Goal: Transaction & Acquisition: Purchase product/service

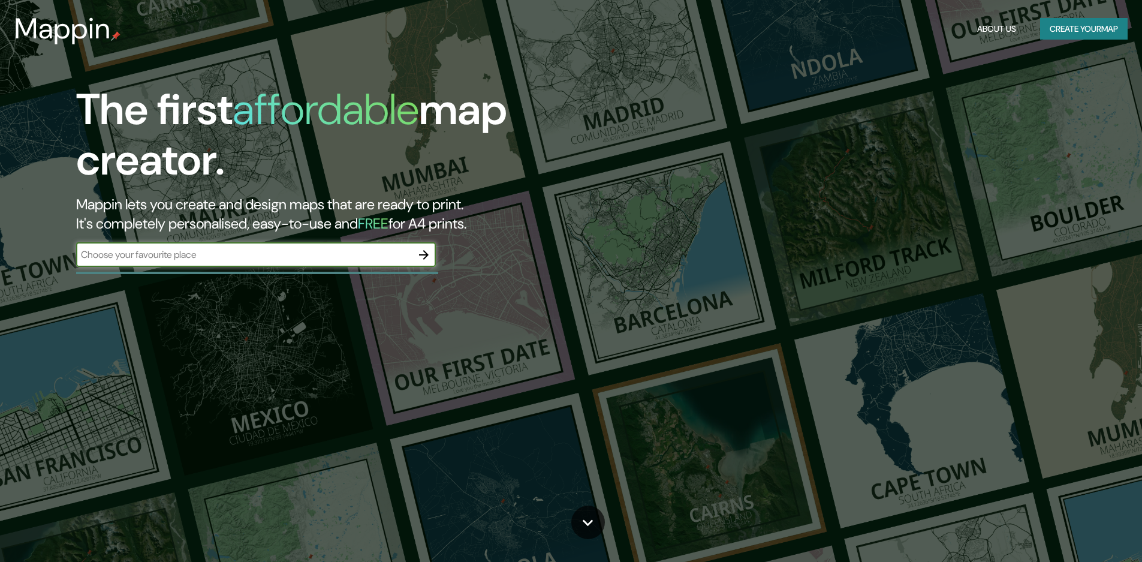
click at [290, 262] on div "​" at bounding box center [256, 255] width 360 height 24
click at [353, 260] on input "text" at bounding box center [244, 255] width 336 height 14
type input "cordoba"
click at [427, 255] on icon "button" at bounding box center [424, 255] width 10 height 10
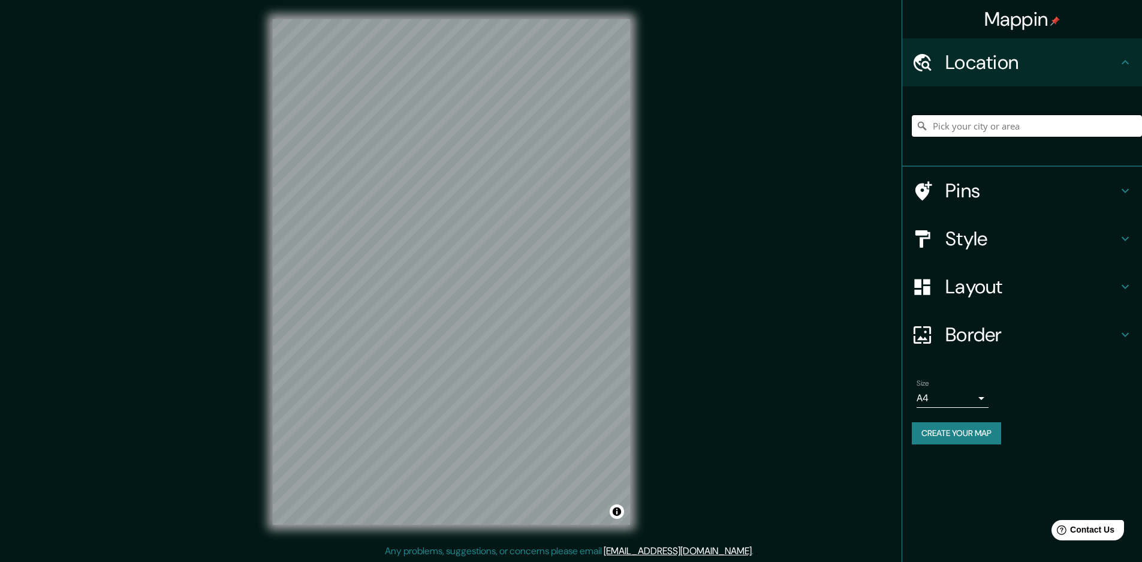
click at [1055, 124] on input "Pick your city or area" at bounding box center [1027, 126] width 230 height 22
type input "[GEOGRAPHIC_DATA], [GEOGRAPHIC_DATA], [GEOGRAPHIC_DATA]"
click at [1062, 189] on h4 "Pins" at bounding box center [1032, 191] width 173 height 24
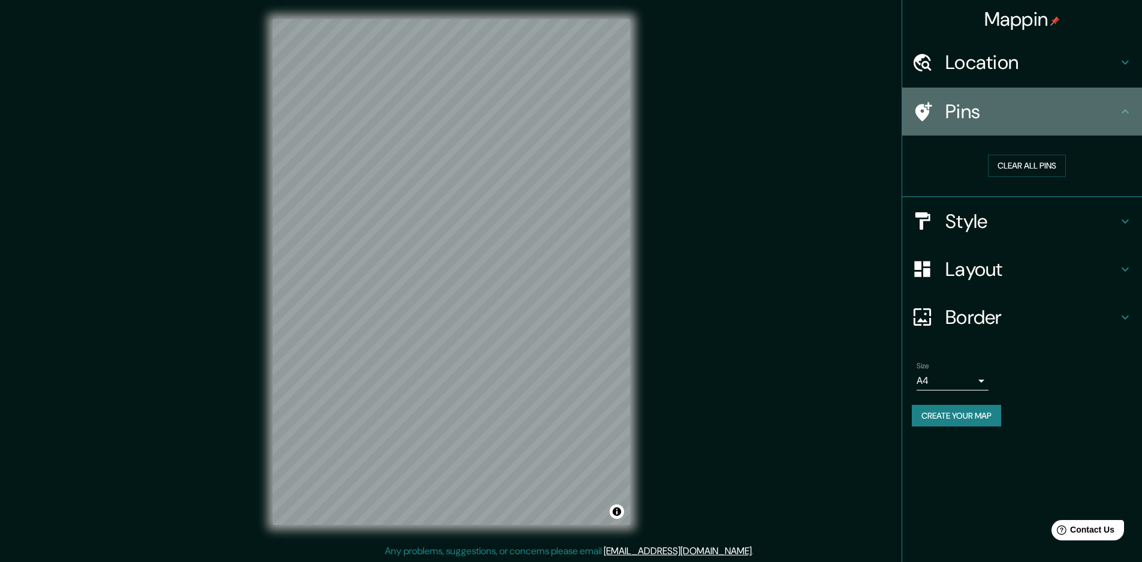
click at [1125, 108] on icon at bounding box center [1125, 111] width 14 height 14
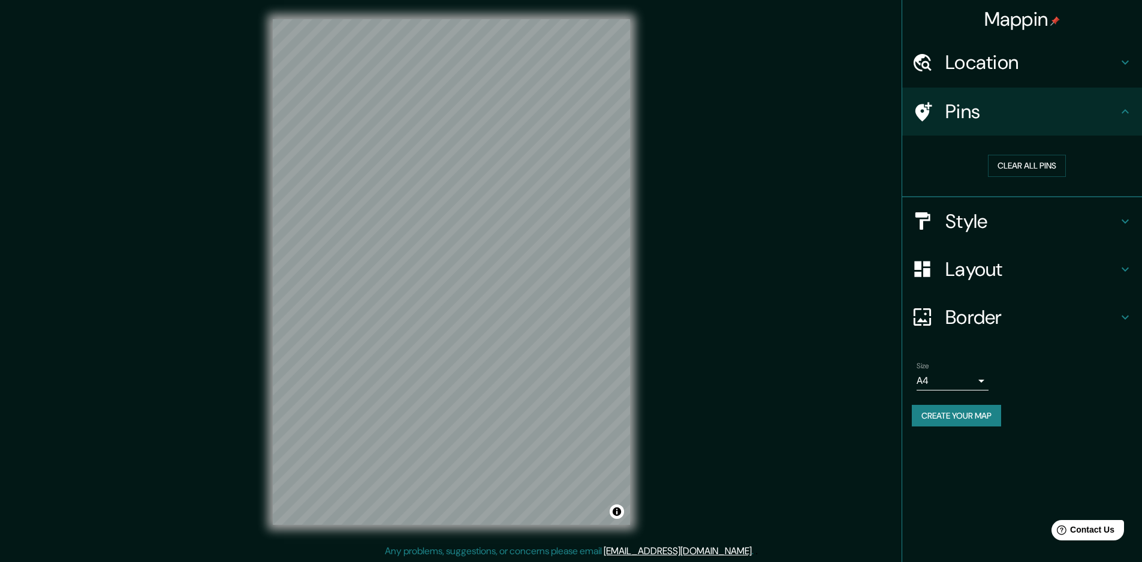
click at [1112, 225] on h4 "Style" at bounding box center [1032, 221] width 173 height 24
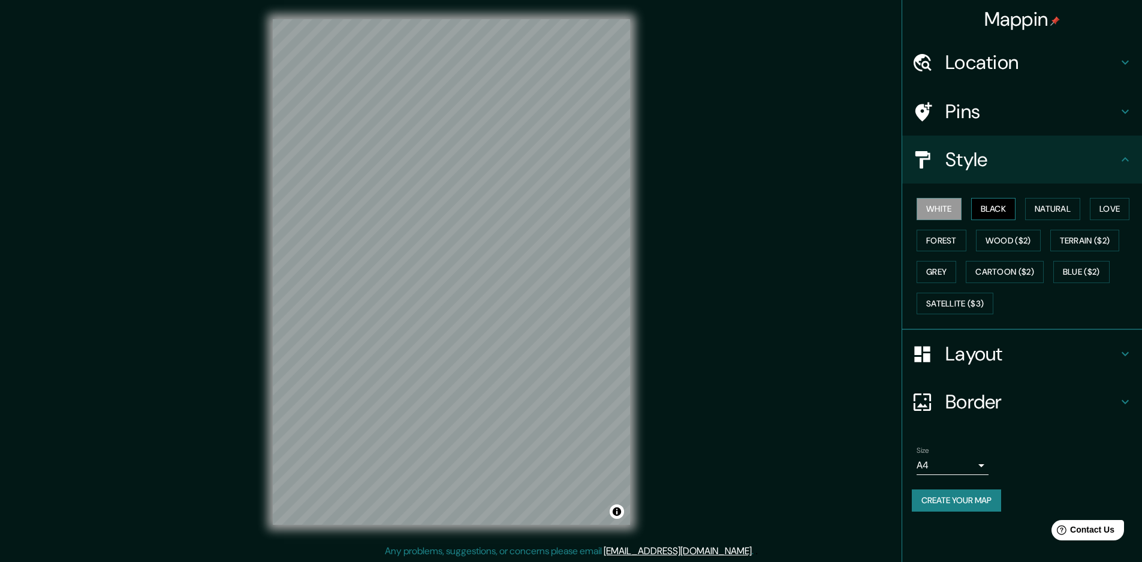
click at [1002, 209] on button "Black" at bounding box center [993, 209] width 45 height 22
click at [1055, 209] on button "Natural" at bounding box center [1052, 209] width 55 height 22
click at [1106, 207] on button "Love" at bounding box center [1110, 209] width 40 height 22
click at [939, 239] on button "Forest" at bounding box center [942, 241] width 50 height 22
click at [947, 273] on button "Grey" at bounding box center [937, 272] width 40 height 22
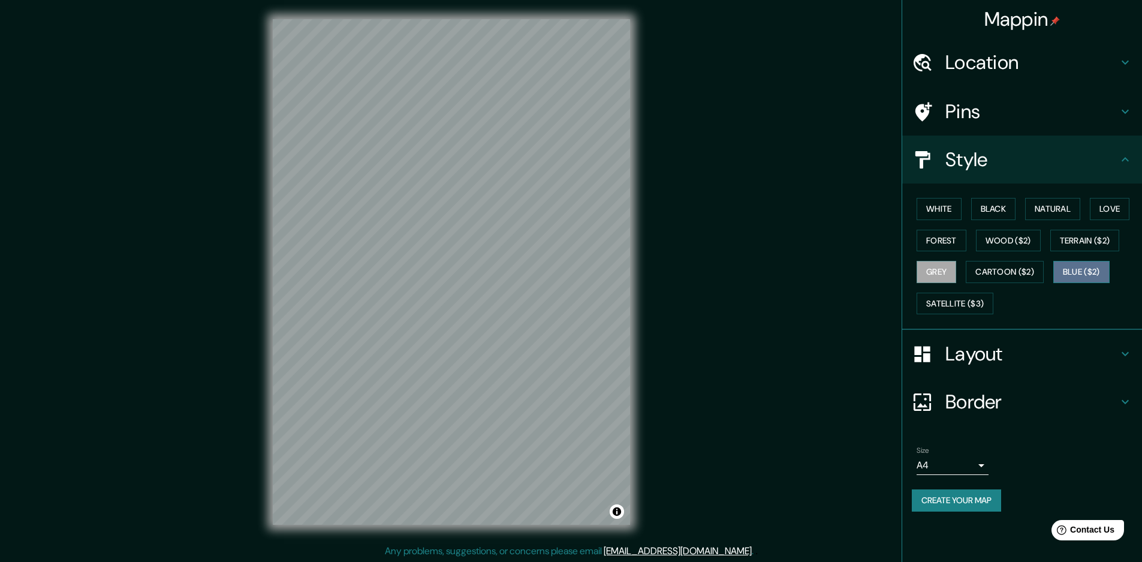
click at [1077, 275] on button "Blue ($2)" at bounding box center [1081, 272] width 56 height 22
click at [972, 357] on h4 "Layout" at bounding box center [1032, 354] width 173 height 24
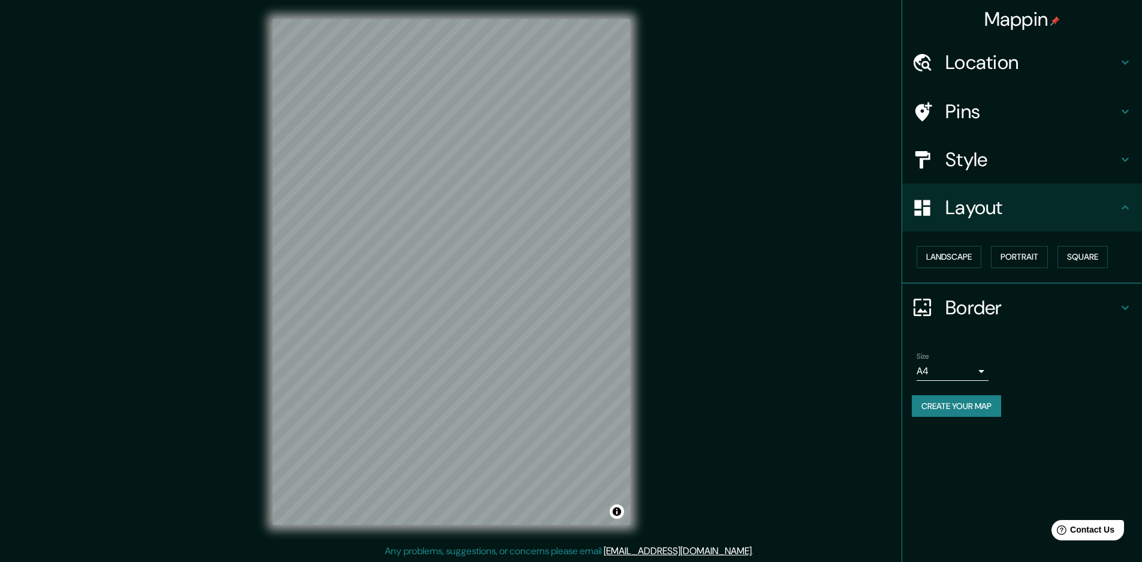
click at [990, 302] on h4 "Border" at bounding box center [1032, 308] width 173 height 24
